Goal: Find specific page/section: Find specific page/section

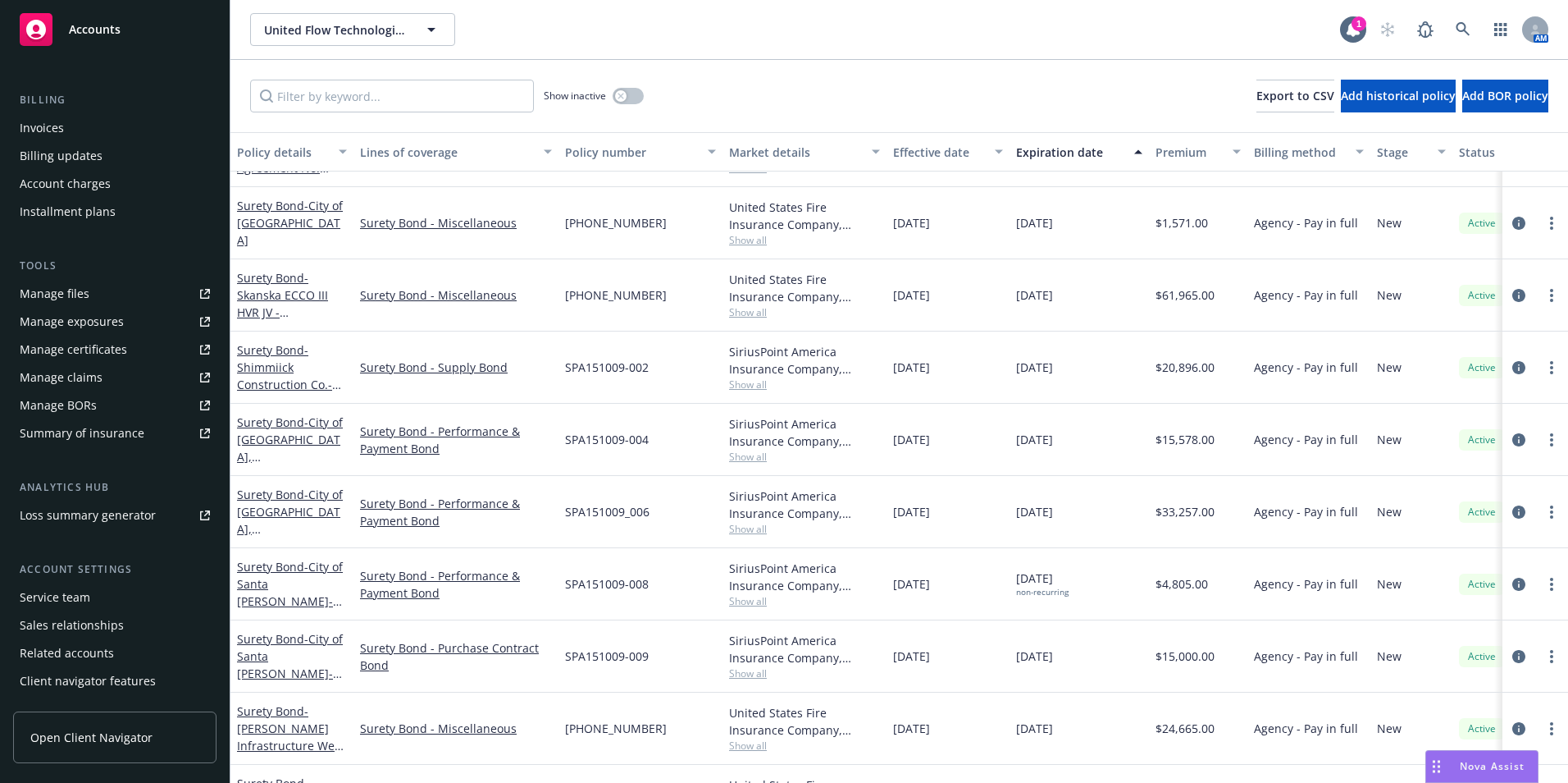
scroll to position [286, 0]
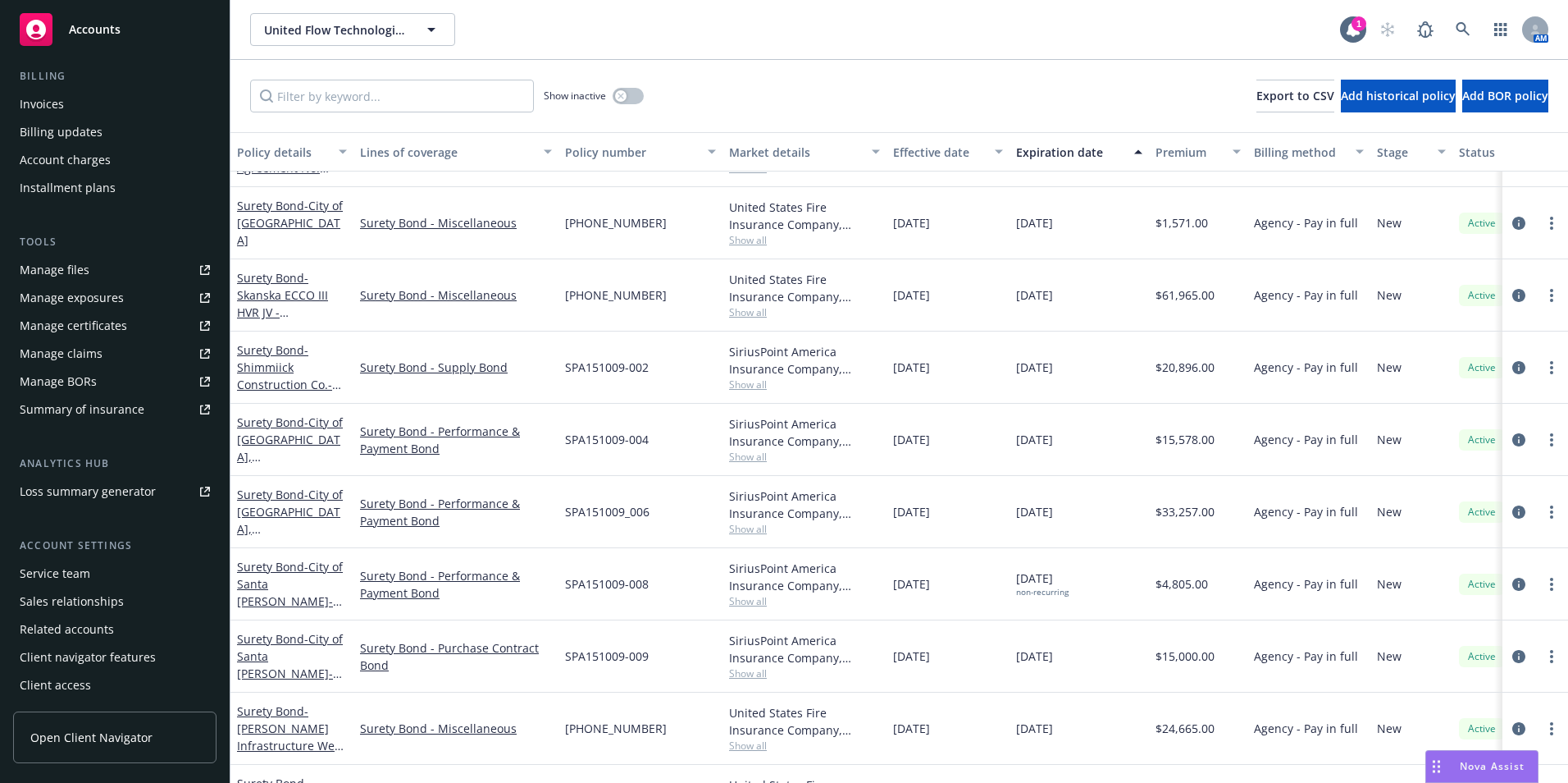
click at [34, 27] on rect at bounding box center [36, 29] width 33 height 33
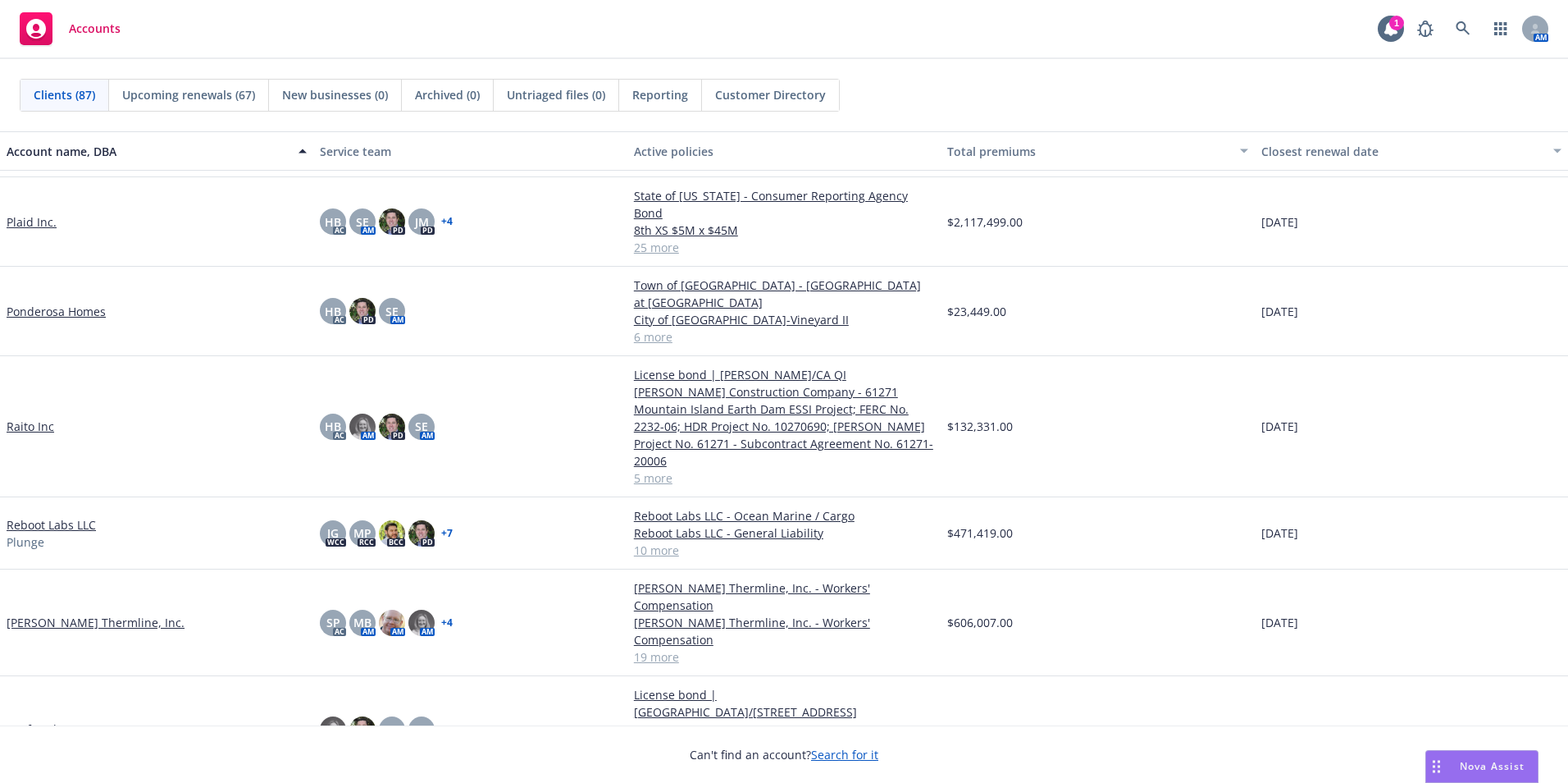
scroll to position [3938, 0]
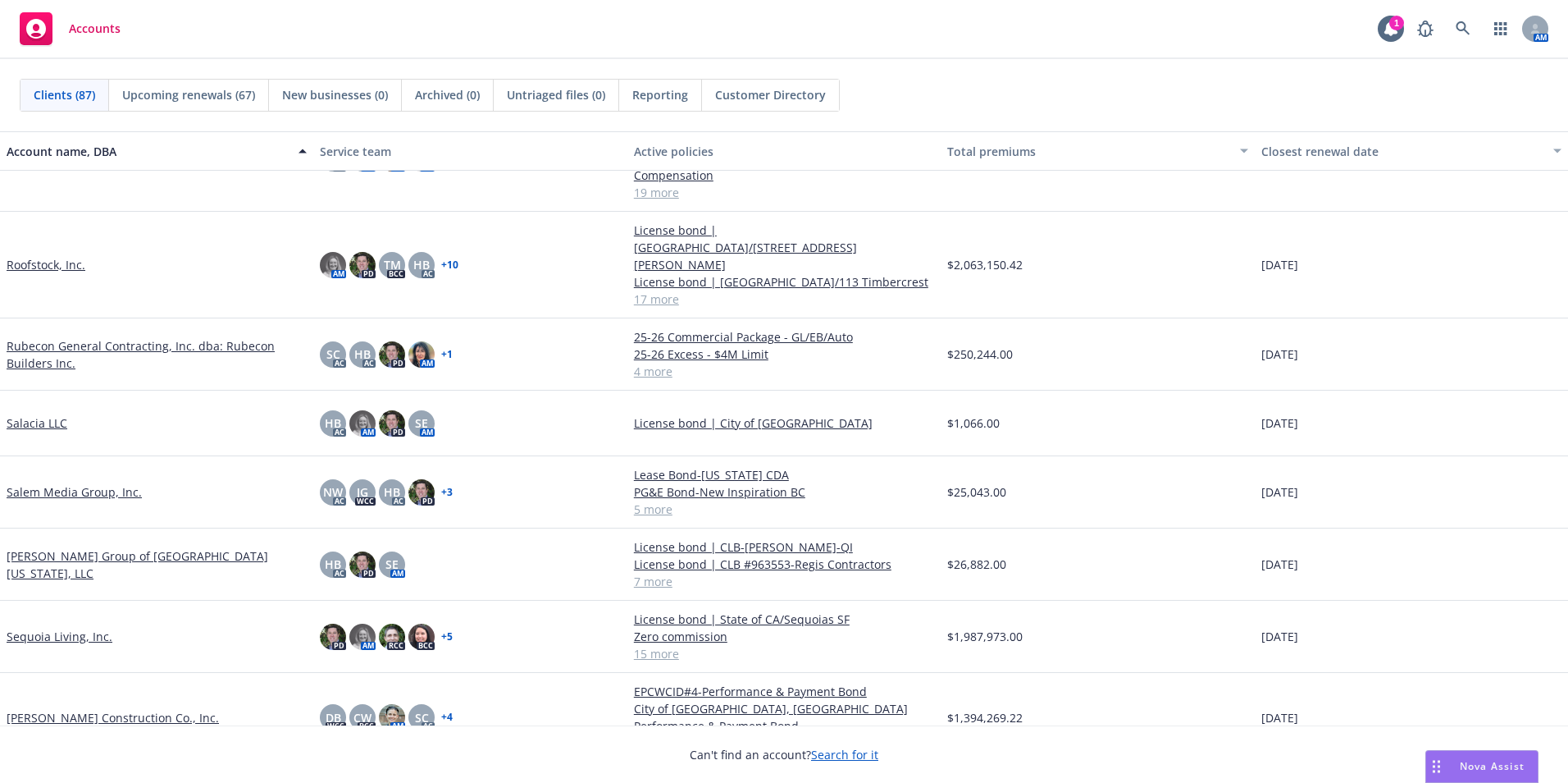
click at [47, 529] on div "[PERSON_NAME] Group of [GEOGRAPHIC_DATA][US_STATE], LLC" at bounding box center [157, 565] width 313 height 72
click at [45, 548] on link "[PERSON_NAME] Group of [GEOGRAPHIC_DATA][US_STATE], LLC" at bounding box center [157, 565] width 300 height 35
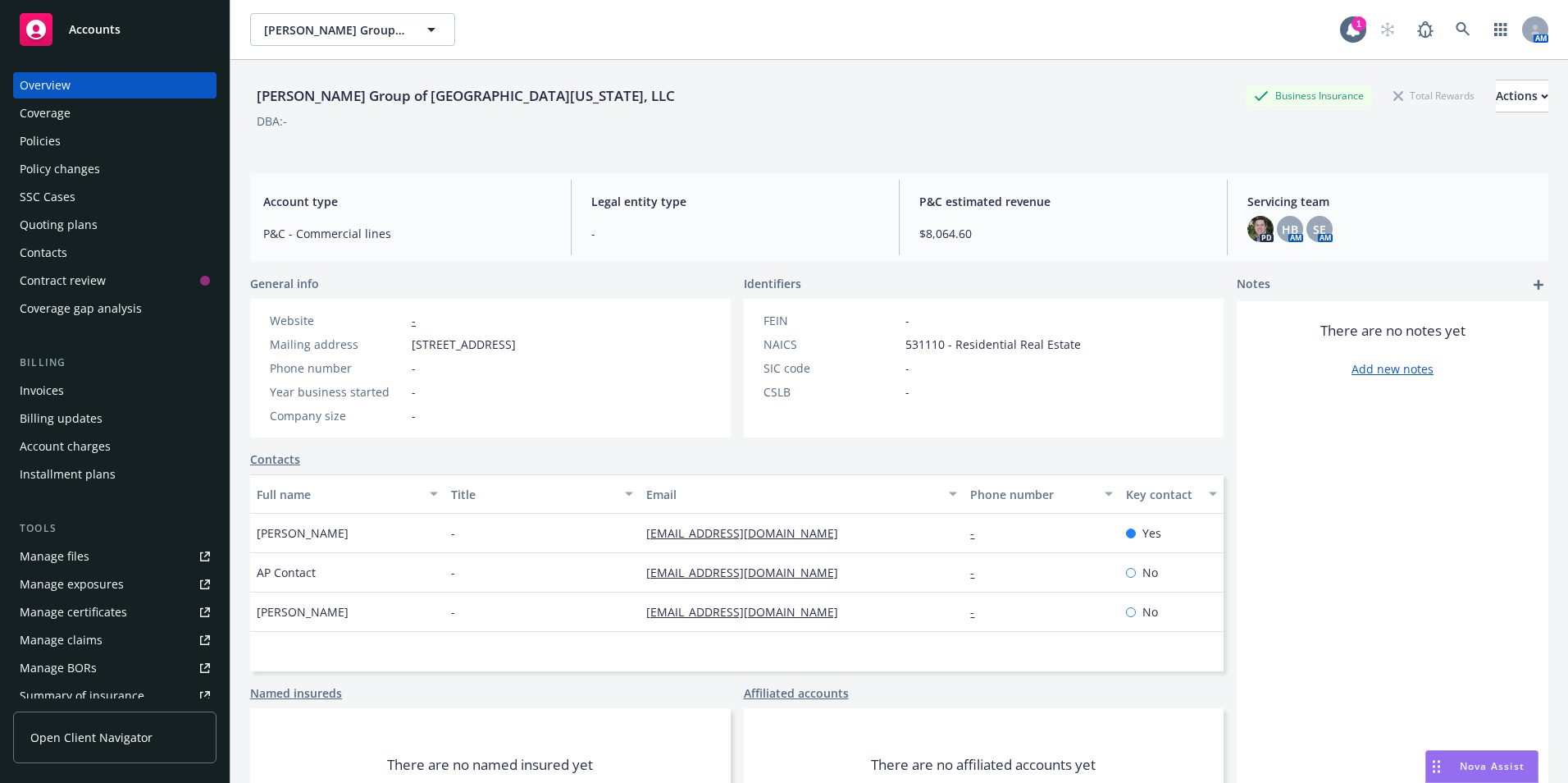
click at [39, 140] on div "Policies" at bounding box center [40, 142] width 41 height 26
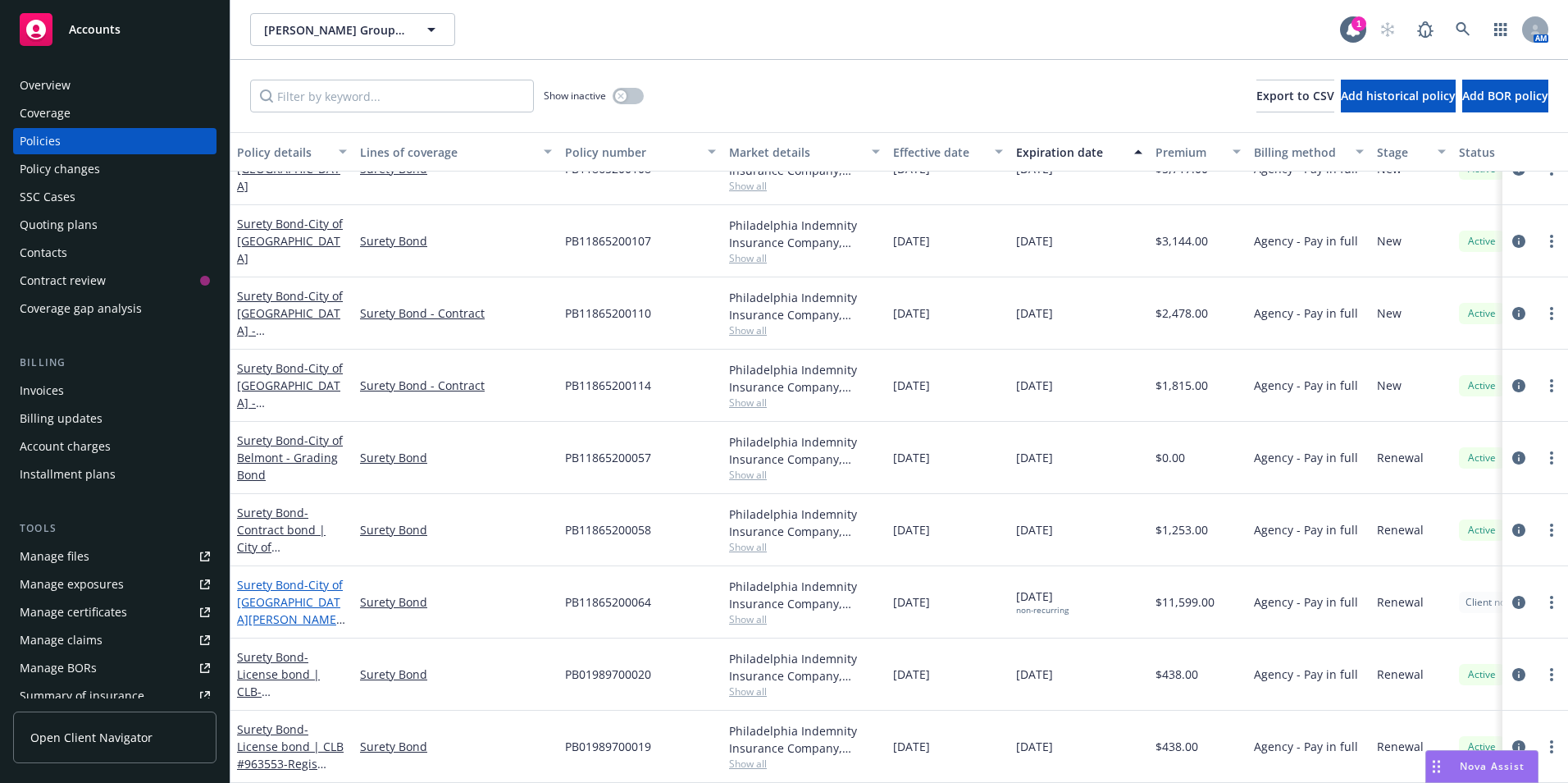
scroll to position [50, 0]
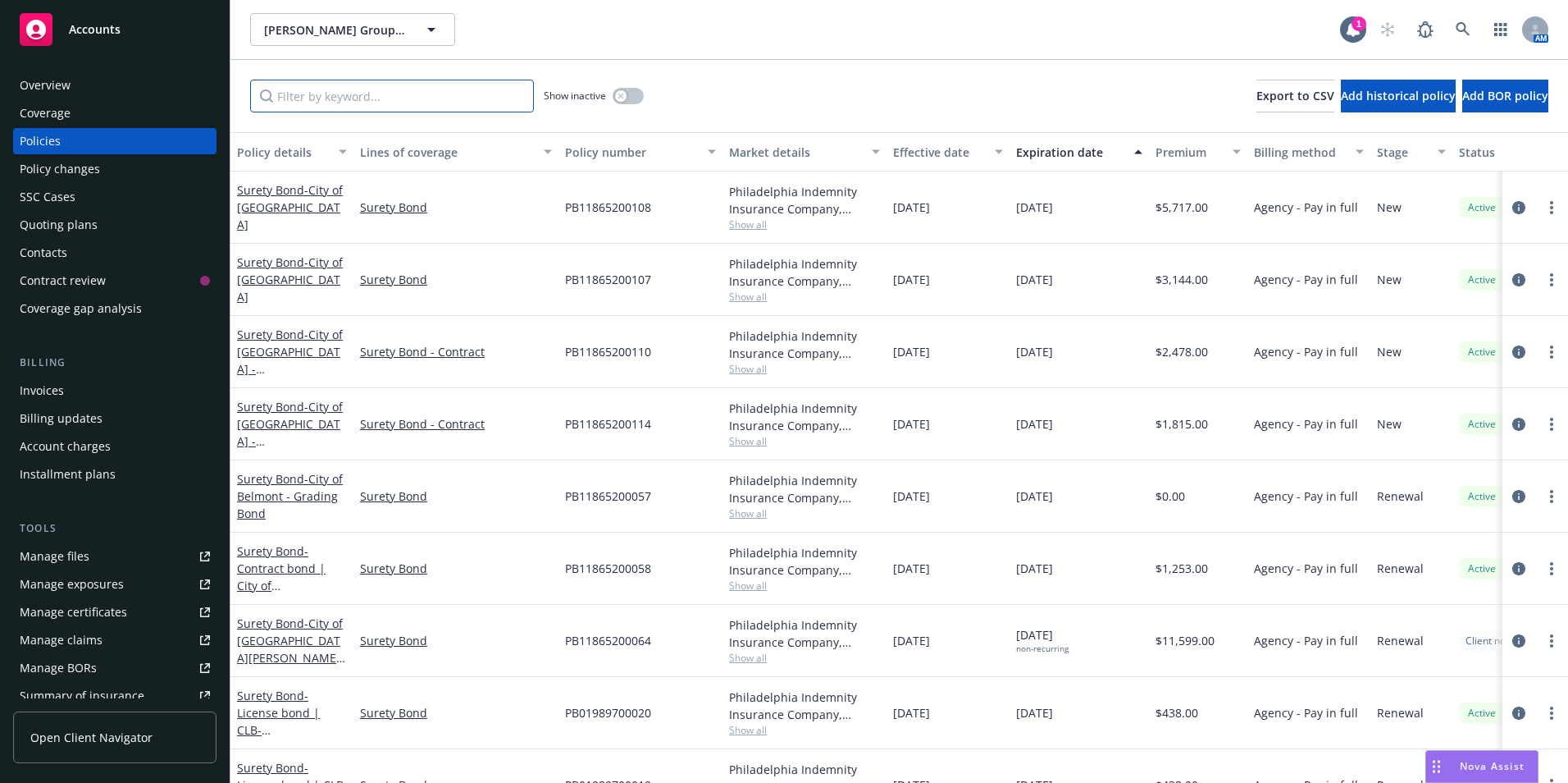
click at [333, 93] on input "Filter by keyword..." at bounding box center [392, 96] width 284 height 33
paste input "PB11865200049"
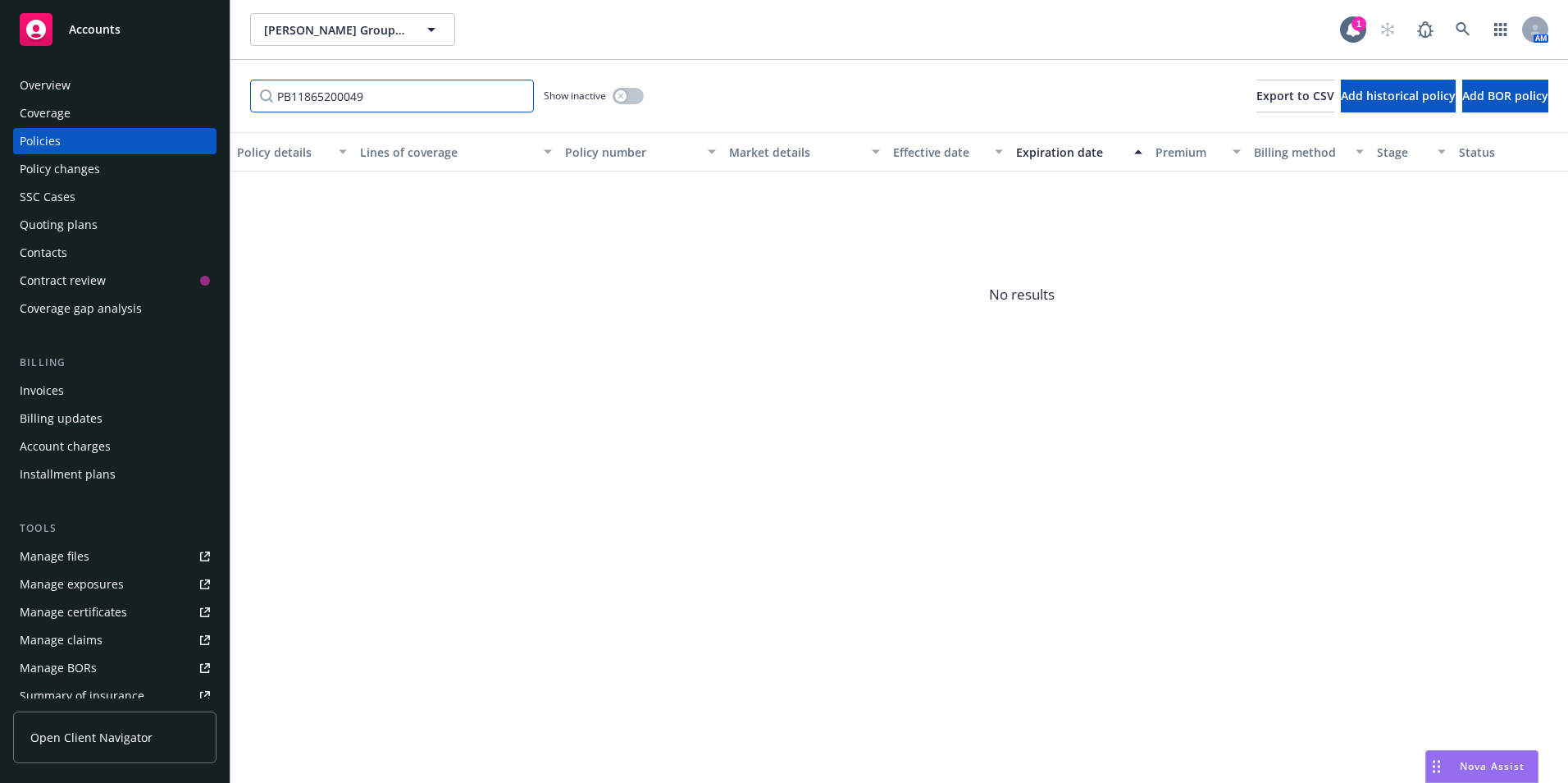
type input "PB11865200049"
click at [621, 98] on icon "button" at bounding box center [620, 96] width 7 height 7
